Goal: Find specific page/section: Find specific page/section

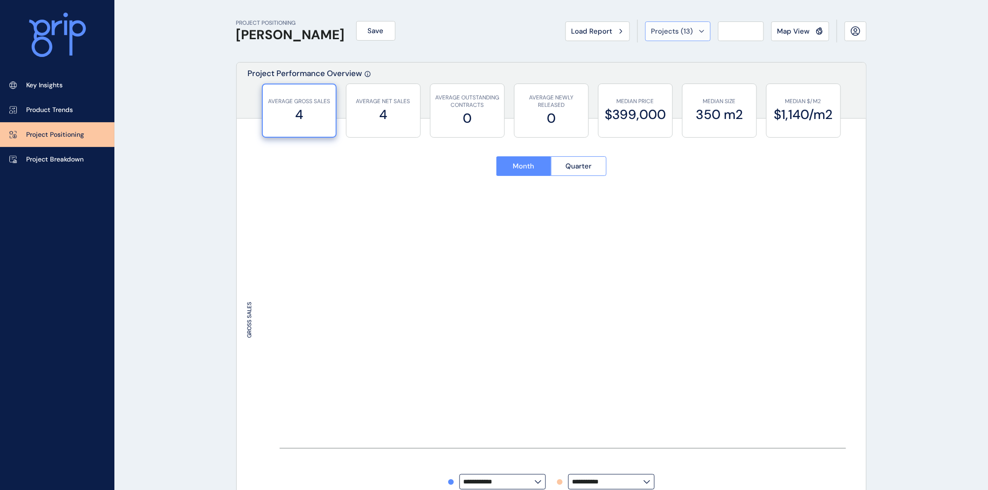
type input "******"
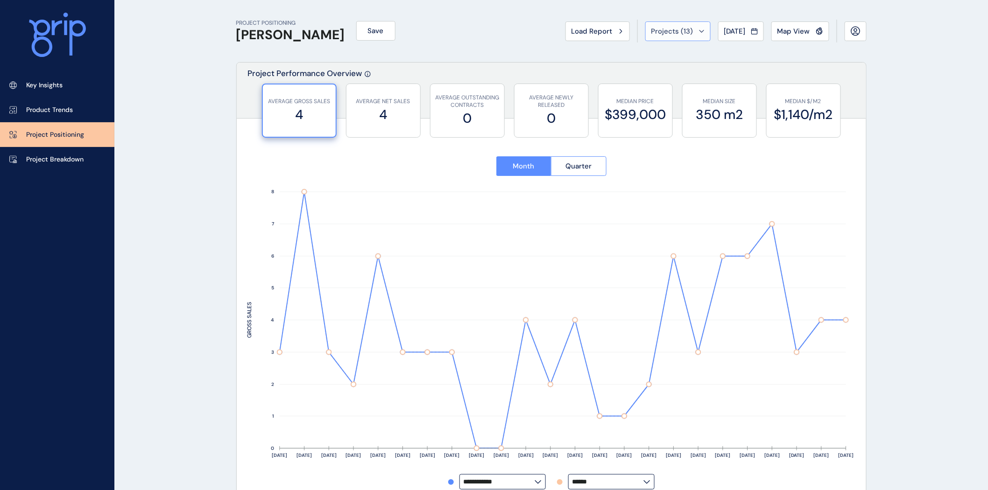
click at [661, 29] on span "Projects ( 13 )" at bounding box center [672, 31] width 42 height 9
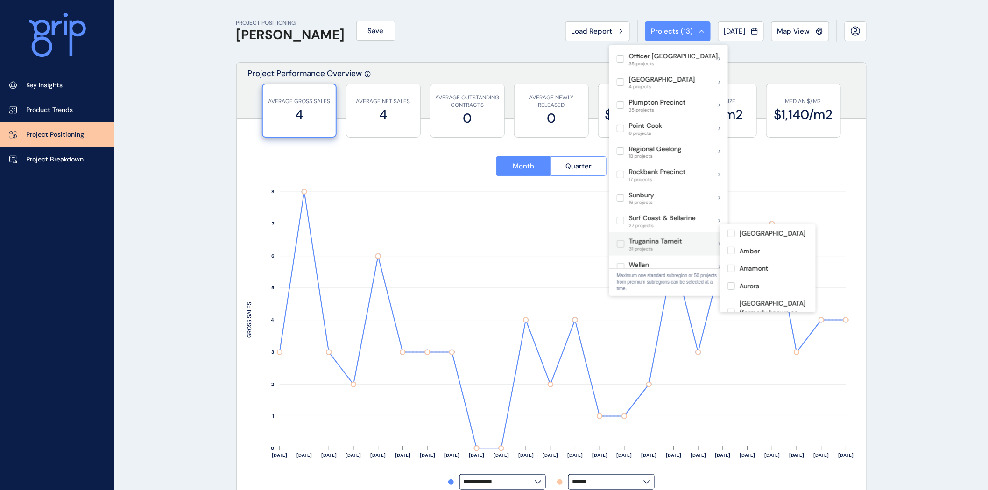
scroll to position [414, 0]
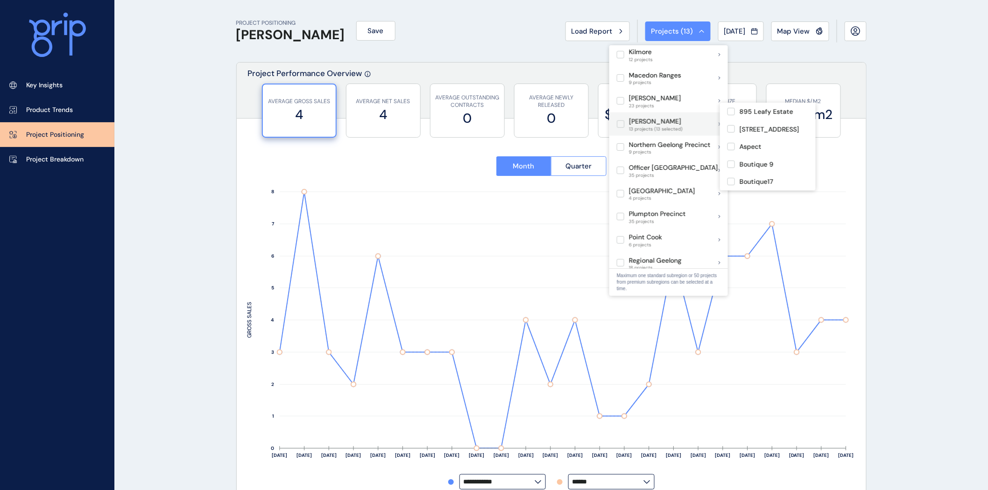
click at [618, 120] on label at bounding box center [620, 123] width 7 height 7
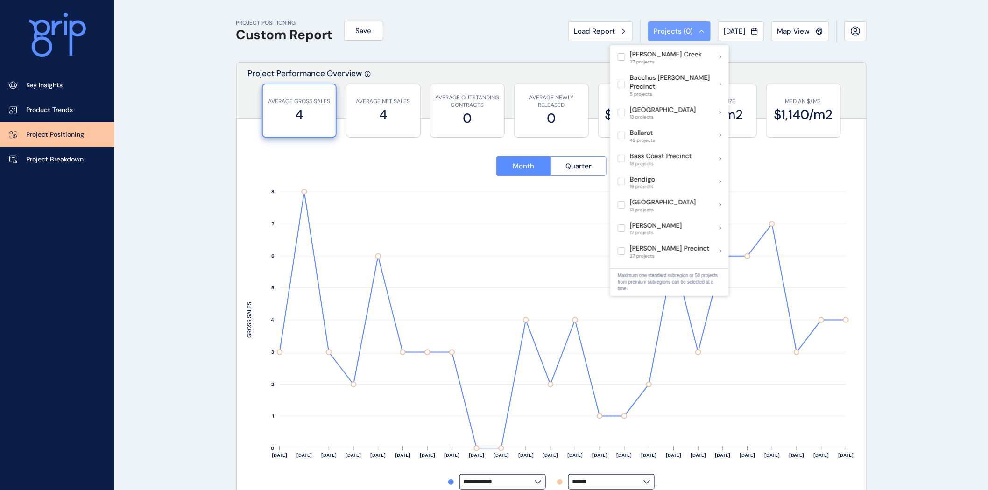
click at [665, 28] on span "Projects ( 0 )" at bounding box center [673, 31] width 39 height 9
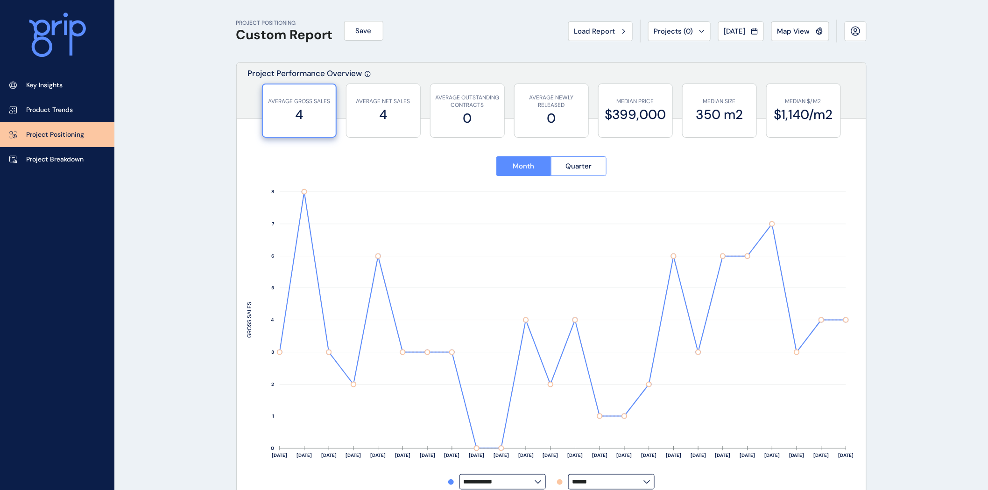
click at [586, 27] on span "Load Report" at bounding box center [594, 31] width 41 height 9
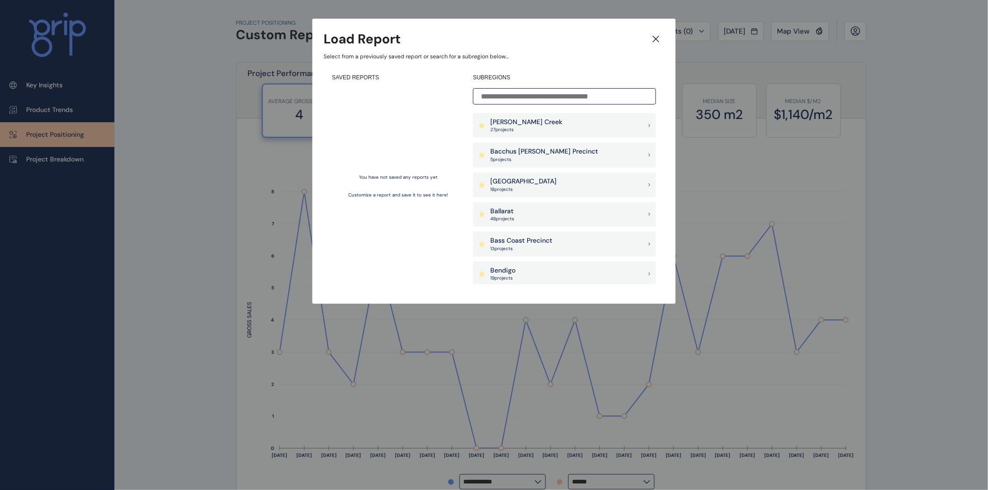
click at [506, 96] on input at bounding box center [564, 96] width 183 height 16
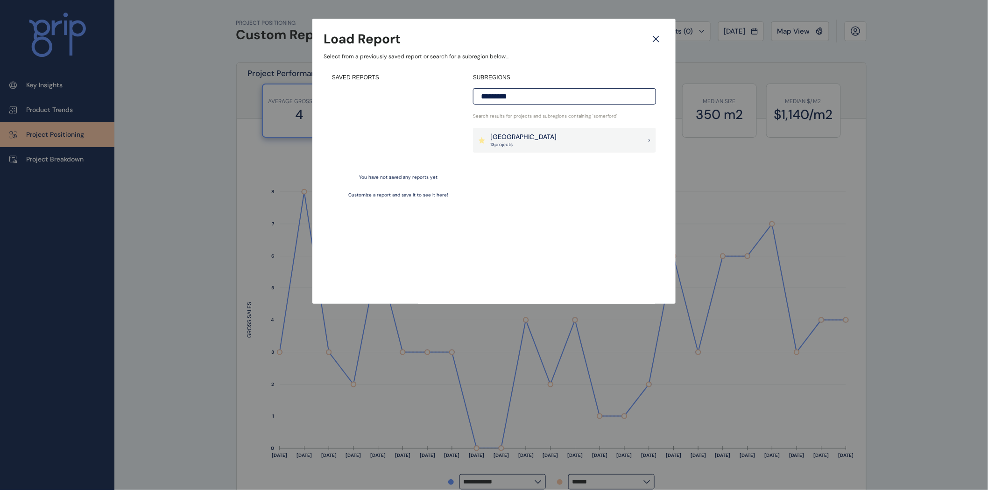
type input "*********"
click at [539, 136] on p "[GEOGRAPHIC_DATA]" at bounding box center [523, 137] width 66 height 9
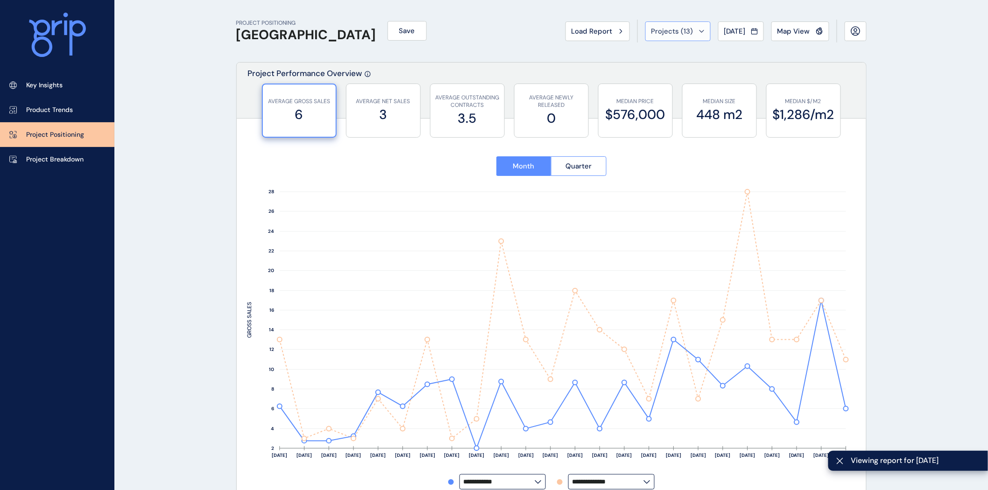
click at [695, 31] on button "Projects ( 13 )" at bounding box center [677, 31] width 65 height 20
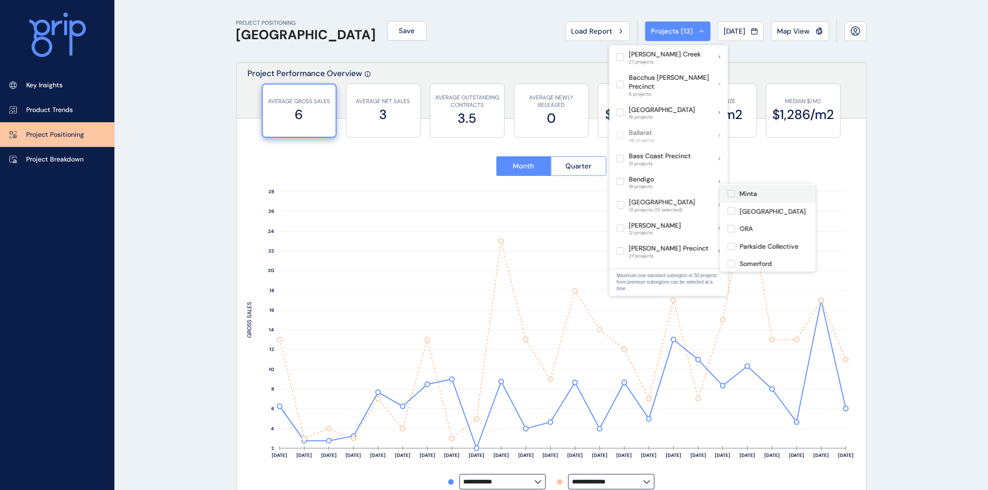
scroll to position [52, 0]
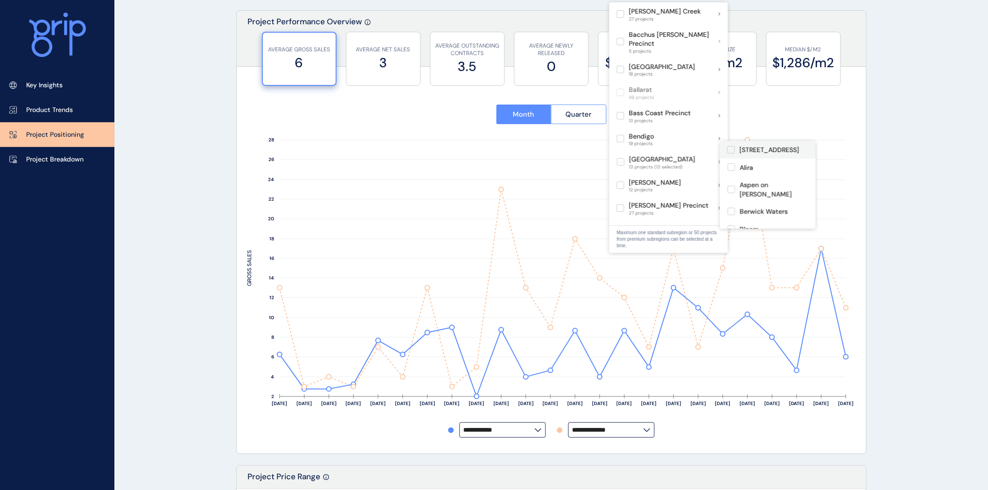
click at [729, 148] on label at bounding box center [730, 149] width 7 height 7
click at [729, 168] on label at bounding box center [730, 166] width 7 height 7
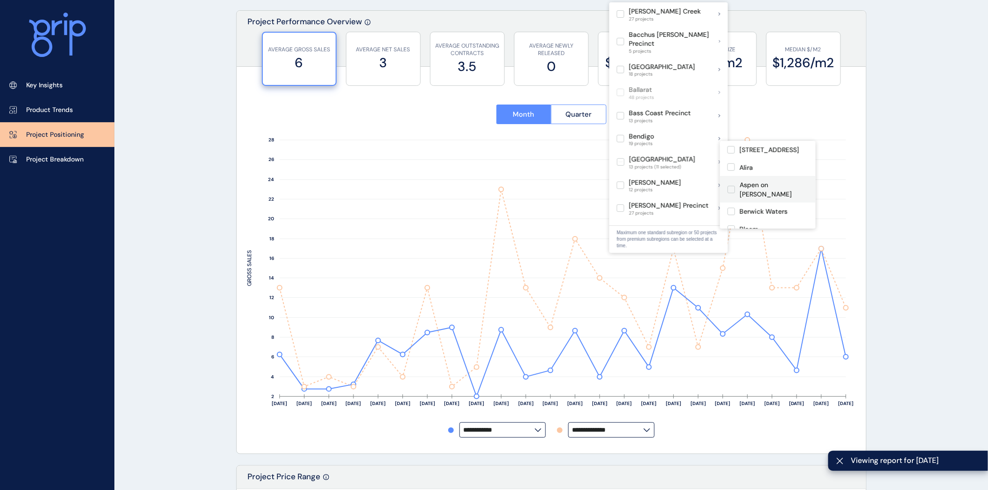
click at [729, 186] on label at bounding box center [730, 189] width 7 height 7
click at [730, 208] on label at bounding box center [730, 211] width 7 height 7
click at [732, 226] on label at bounding box center [730, 229] width 7 height 7
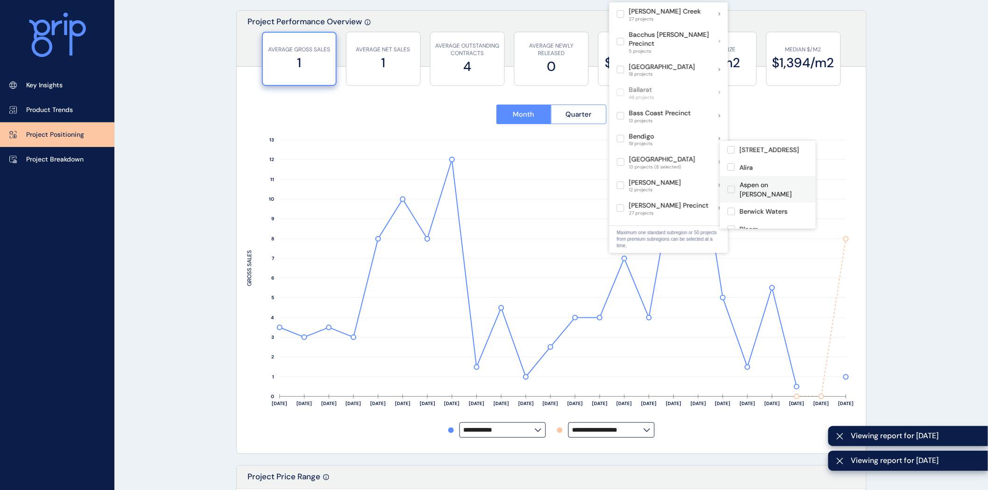
scroll to position [52, 0]
click at [732, 191] on label at bounding box center [730, 194] width 7 height 7
click at [730, 218] on label at bounding box center [730, 221] width 7 height 7
click at [730, 193] on label at bounding box center [730, 196] width 7 height 7
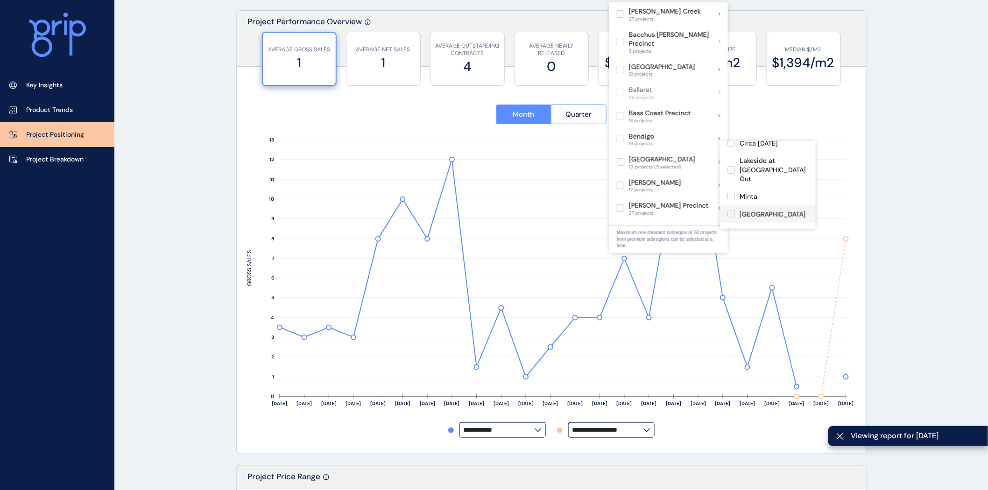
click at [733, 210] on label at bounding box center [730, 213] width 7 height 7
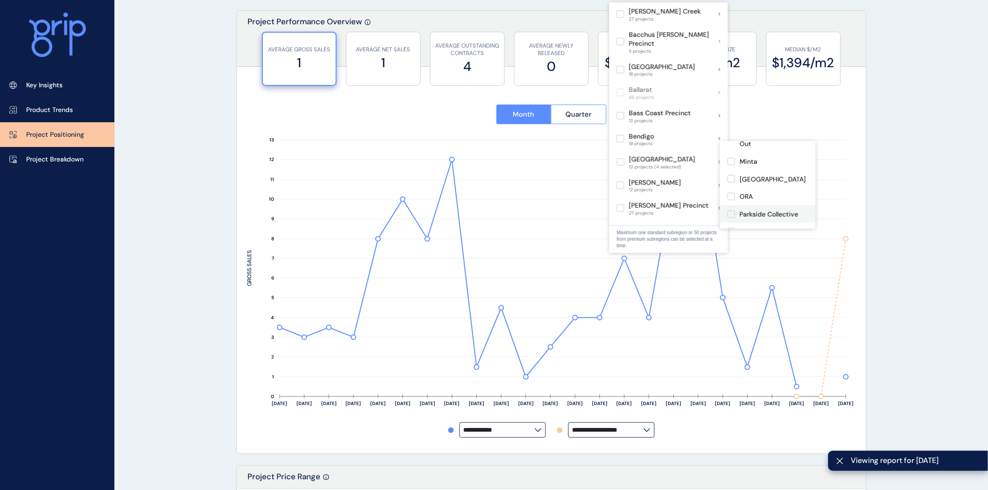
scroll to position [149, 0]
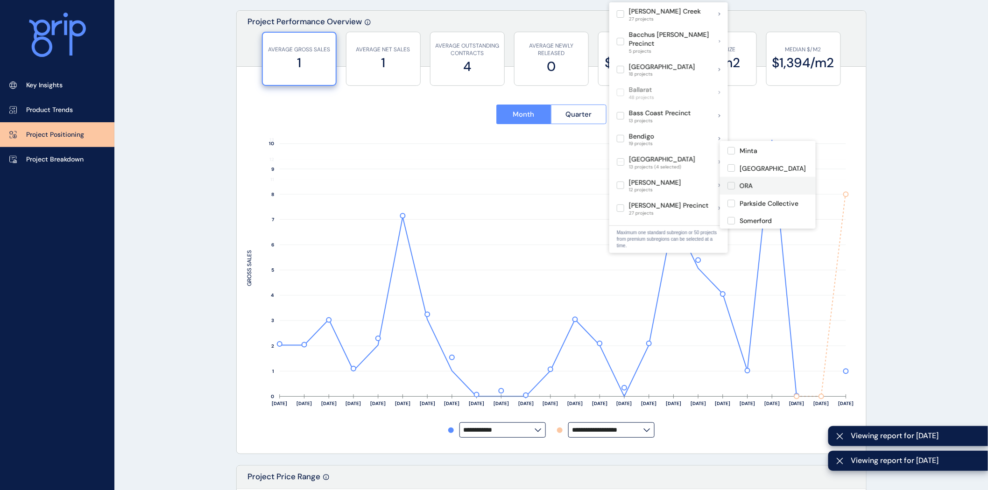
click at [731, 182] on label at bounding box center [730, 185] width 7 height 7
click at [731, 200] on label at bounding box center [730, 203] width 7 height 7
click at [733, 217] on label at bounding box center [730, 220] width 7 height 7
click at [729, 235] on label at bounding box center [730, 238] width 7 height 7
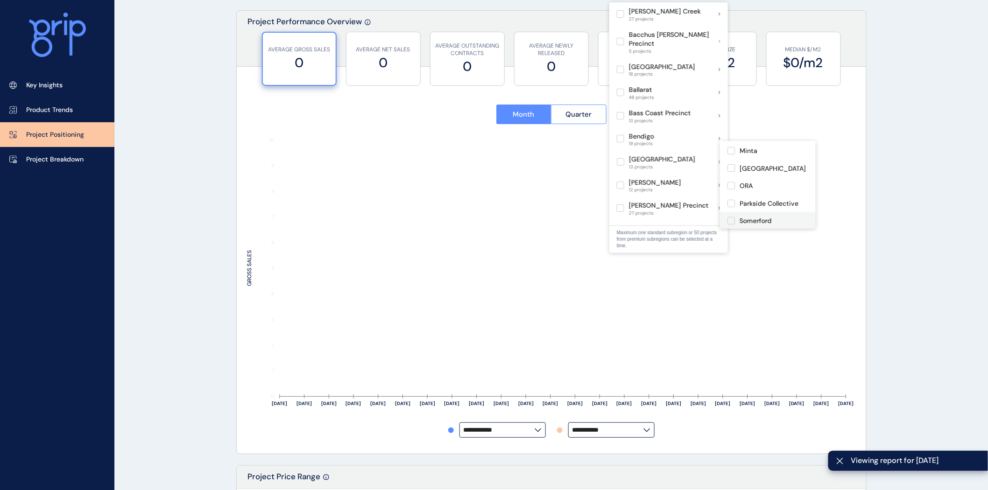
click at [732, 217] on label at bounding box center [730, 220] width 7 height 7
type input "*********"
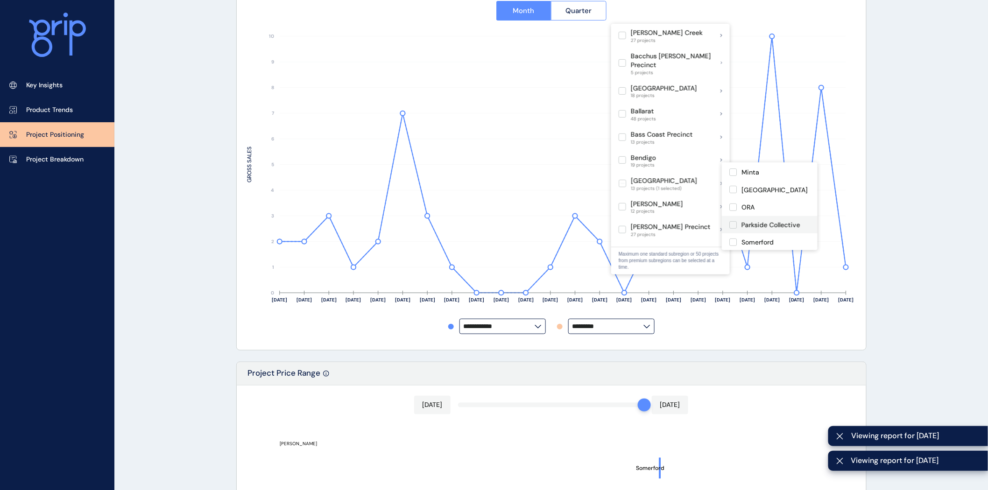
scroll to position [207, 0]
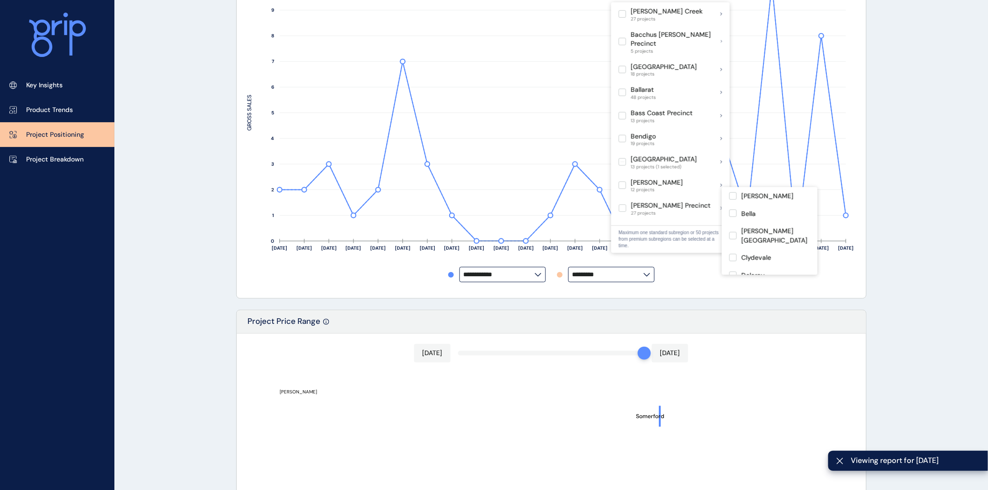
click at [914, 181] on div "PROJECT POSITIONING Custom Report Save Load Report Projects ( 1 ) [DATE] 2025 <…" at bounding box center [494, 345] width 988 height 1104
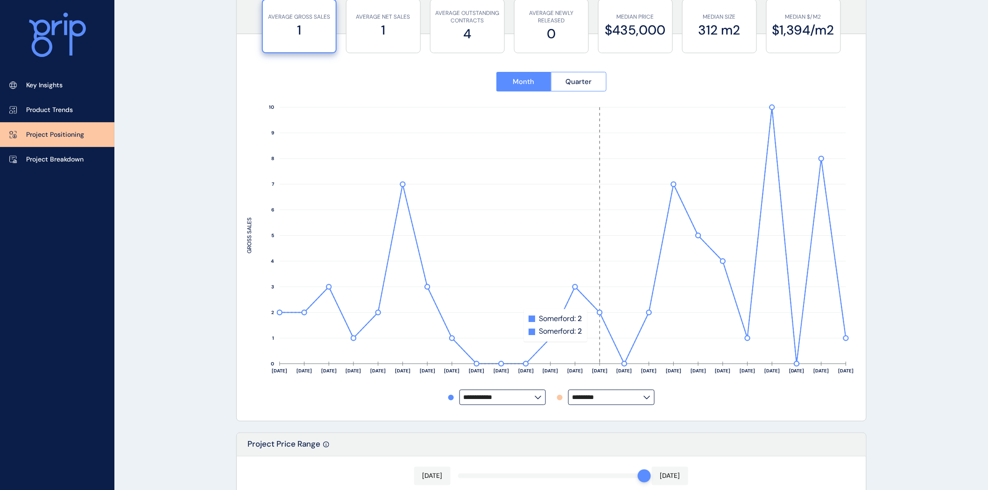
scroll to position [0, 0]
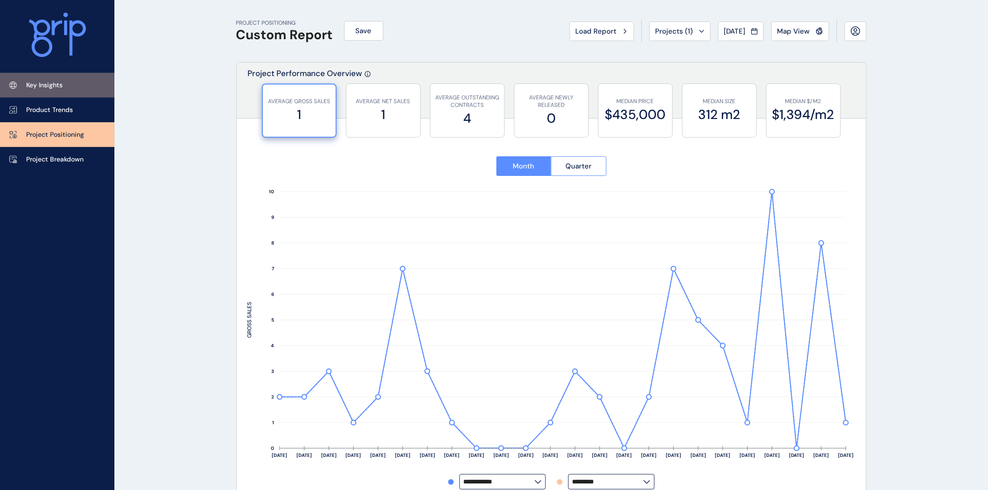
click at [42, 86] on p "Key Insights" at bounding box center [44, 85] width 36 height 9
